Goal: Navigation & Orientation: Find specific page/section

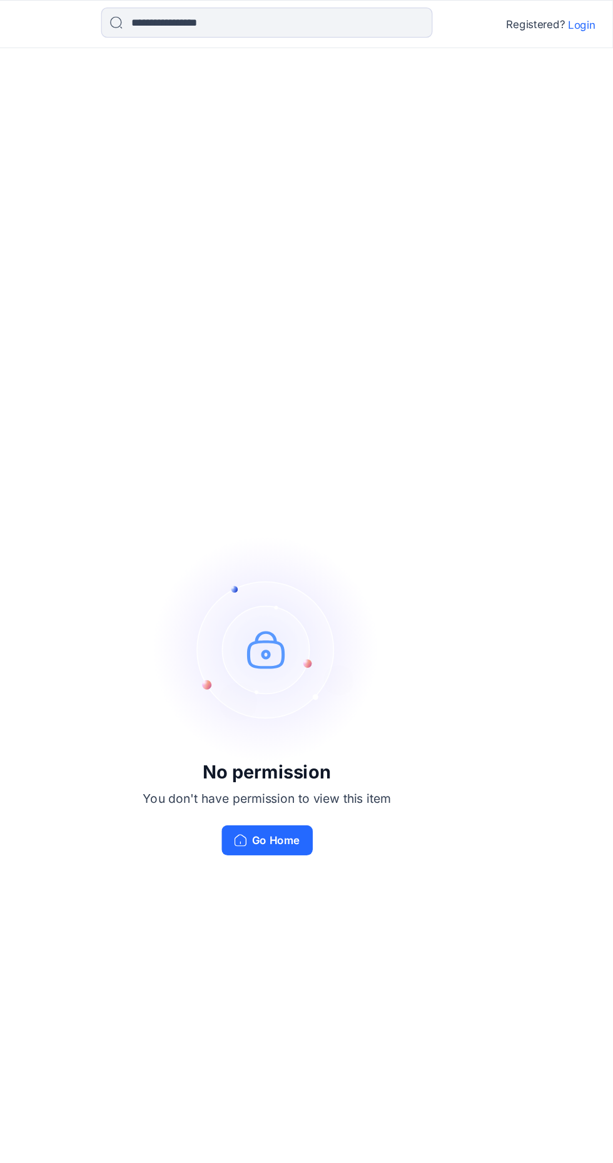
click at [581, 25] on p "Login" at bounding box center [586, 20] width 23 height 13
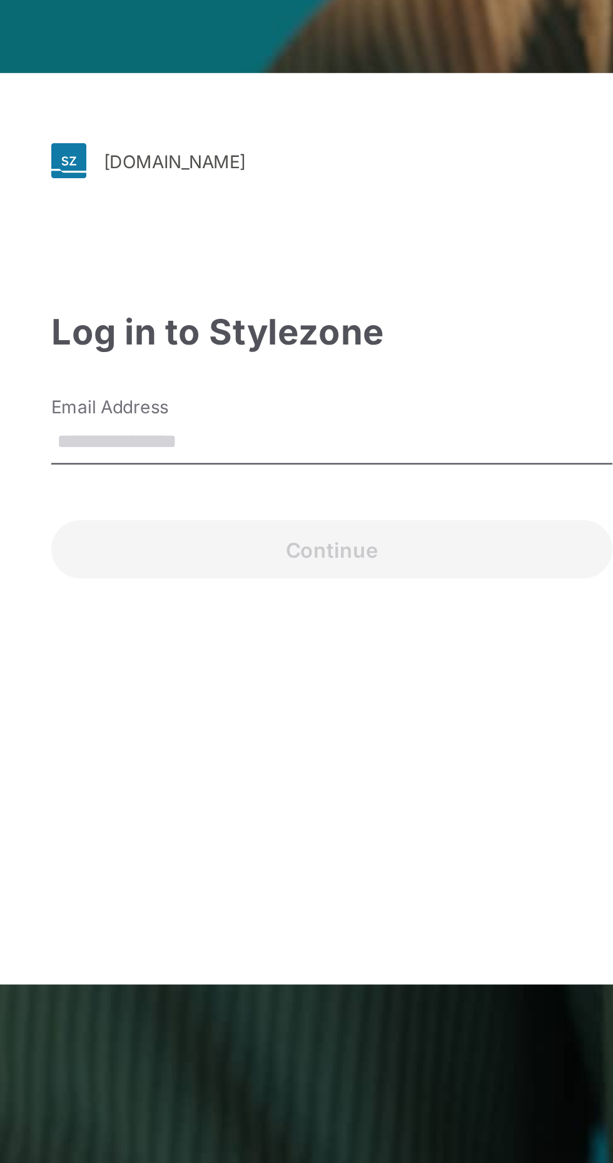
click at [274, 554] on input "Email Address" at bounding box center [306, 544] width 240 height 19
type input "**********"
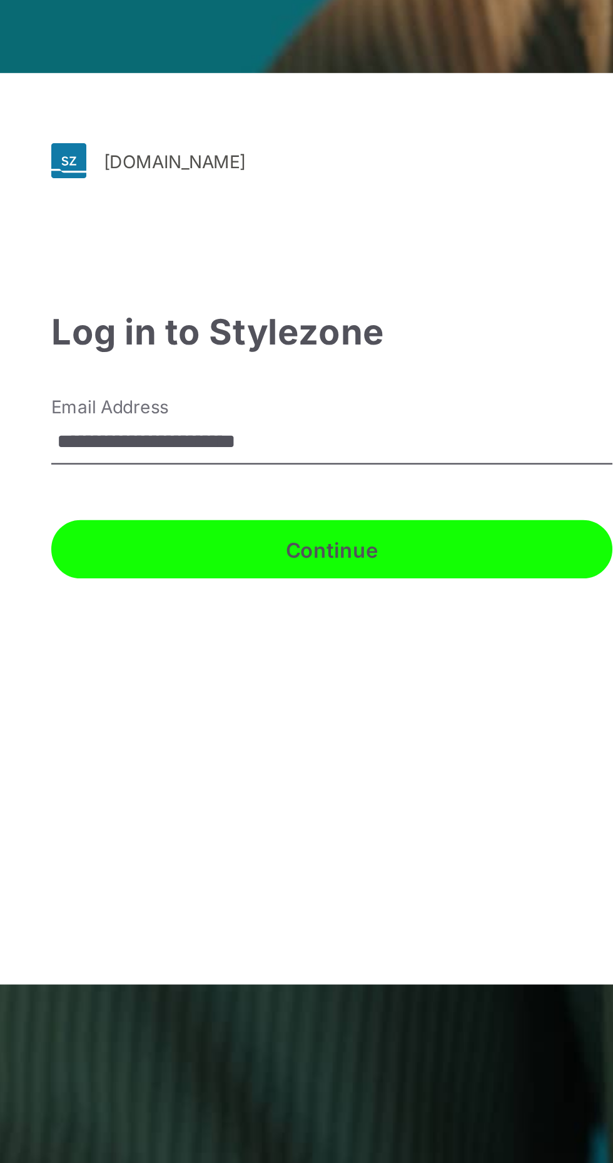
click at [347, 603] on button "Continue" at bounding box center [306, 590] width 240 height 25
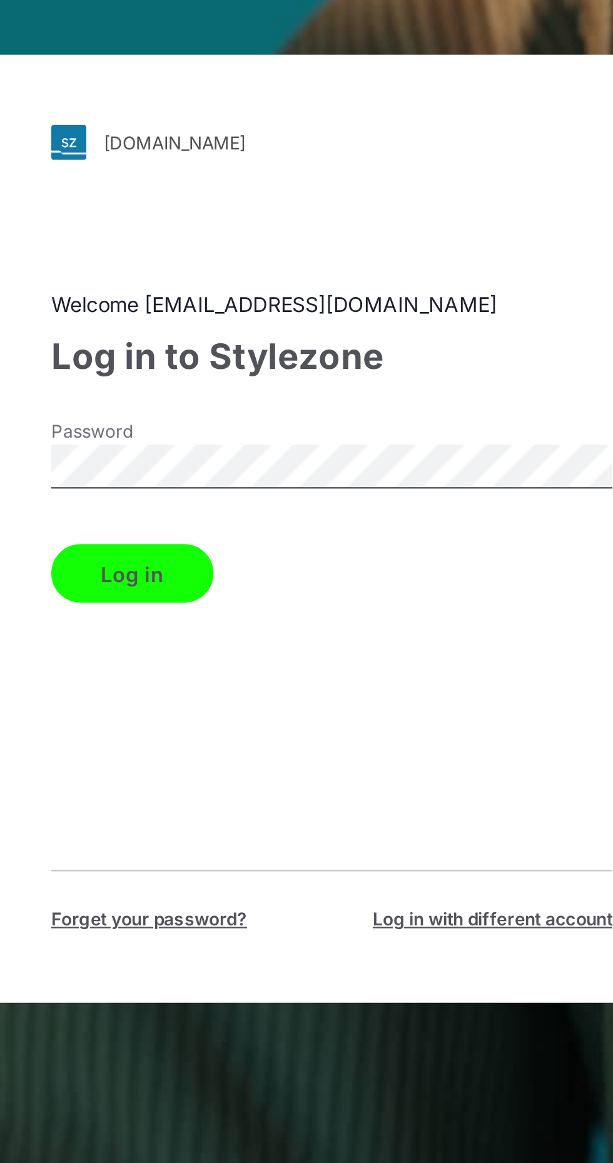
click at [226, 613] on button "Log in" at bounding box center [220, 600] width 69 height 25
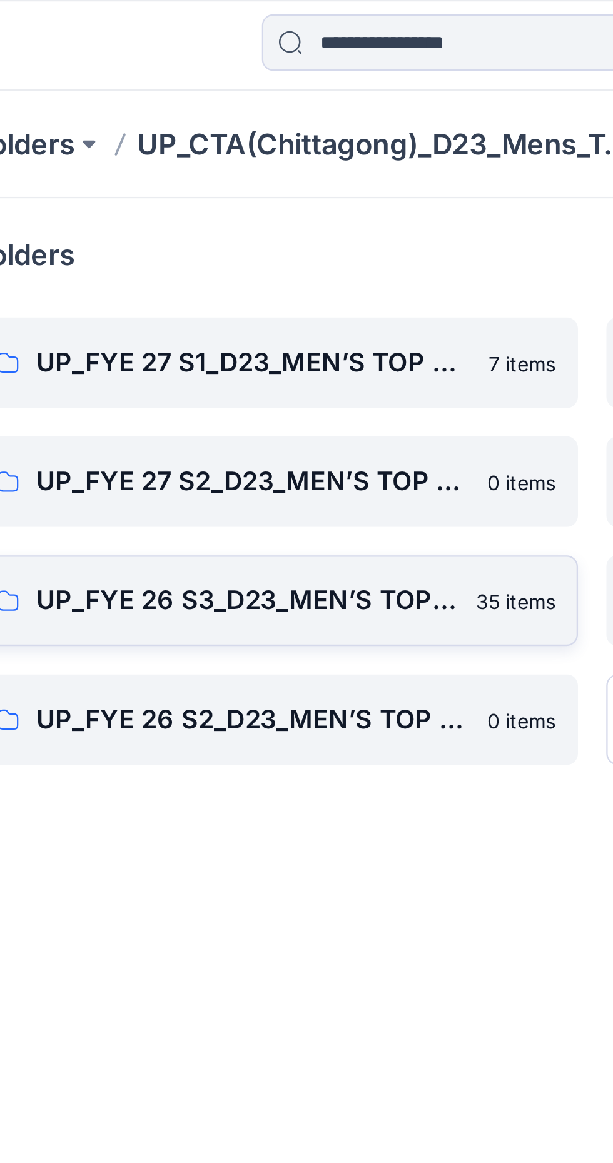
click at [229, 258] on p "UP_FYE 26 S3_D23_MEN’S TOP CTA/CHITTAGONG" at bounding box center [173, 265] width 186 height 18
